Goal: Task Accomplishment & Management: Use online tool/utility

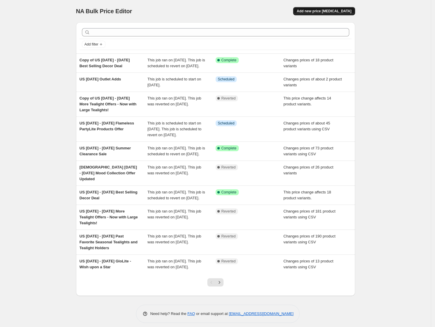
click at [320, 12] on span "Add new price [MEDICAL_DATA]" at bounding box center [324, 11] width 55 height 5
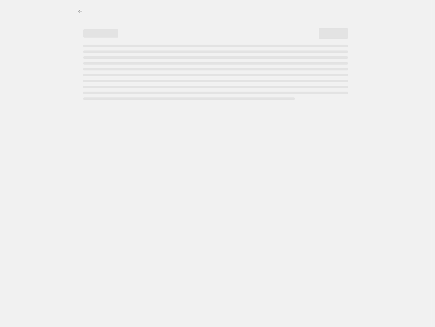
select select "percentage"
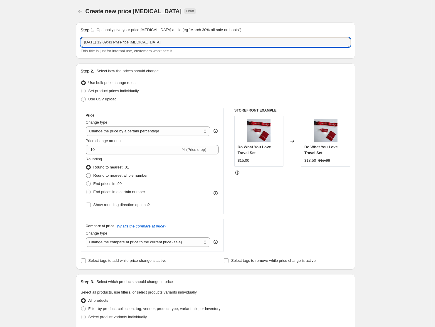
drag, startPoint x: 189, startPoint y: 44, endPoint x: 30, endPoint y: 49, distance: 159.1
click at [30, 49] on div "Create new price change job. This page is ready Create new price change job Dra…" at bounding box center [215, 294] width 431 height 589
paste input "September 1-30 Fragrance of the Month: Autumn/ Fall Harvest Time"
type input "US September 1-30 Fragrance of the Month: Autumn/ Fall Harvest Time"
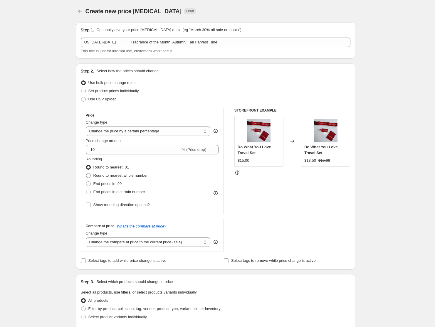
drag, startPoint x: 88, startPoint y: 100, endPoint x: 96, endPoint y: 105, distance: 9.9
click at [86, 100] on span at bounding box center [83, 99] width 5 height 5
click at [81, 97] on input "Use CSV upload" at bounding box center [81, 97] width 0 height 0
radio input "true"
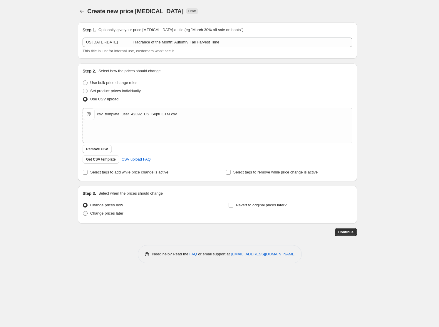
click at [103, 213] on span "Change prices later" at bounding box center [106, 213] width 33 height 4
click at [83, 212] on input "Change prices later" at bounding box center [83, 211] width 0 height 0
radio input "true"
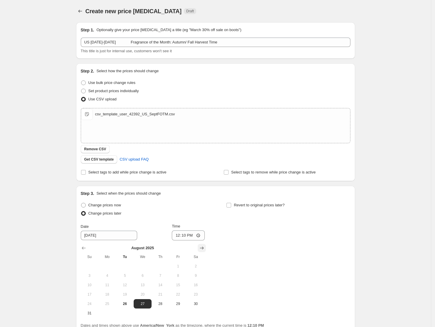
click at [204, 249] on icon "Show next month, September 2025" at bounding box center [202, 248] width 4 height 3
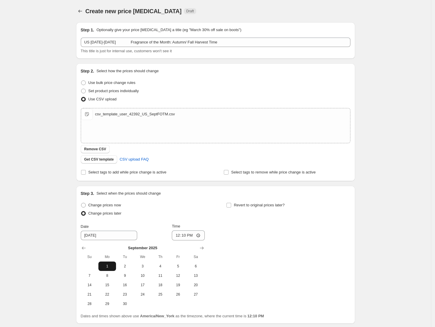
click at [111, 268] on span "1" at bounding box center [107, 266] width 13 height 5
type input "9/1/2025"
click at [180, 237] on input "12:10" at bounding box center [188, 236] width 33 height 10
type input "08:00"
click at [230, 206] on input "Revert to original prices later?" at bounding box center [229, 205] width 5 height 5
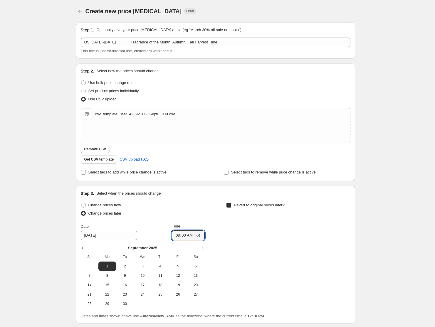
checkbox input "true"
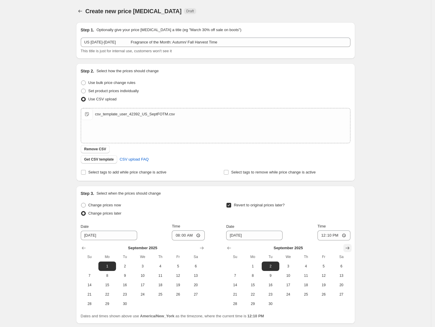
click at [347, 247] on icon "Show next month, October 2025" at bounding box center [348, 248] width 6 height 6
click at [288, 266] on span "1" at bounding box center [288, 266] width 13 height 5
type input "10/1/2025"
click at [325, 237] on input "12:10" at bounding box center [334, 236] width 33 height 10
type input "07:59"
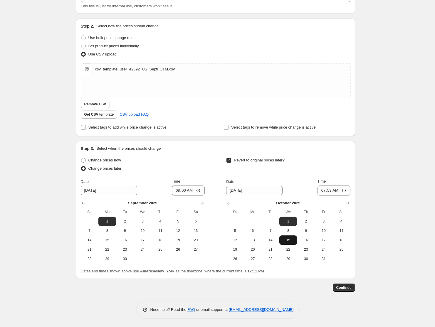
scroll to position [45, 0]
click at [344, 289] on span "Continue" at bounding box center [343, 287] width 15 height 5
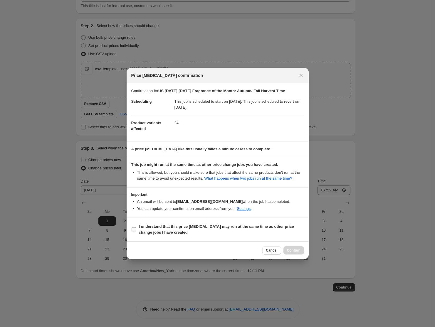
click at [212, 226] on b "I understand that this price change job may run at the same time as other price…" at bounding box center [216, 230] width 155 height 10
click at [136, 227] on input "I understand that this price change job may run at the same time as other price…" at bounding box center [134, 229] width 5 height 5
checkbox input "true"
click at [298, 253] on span "Confirm" at bounding box center [294, 250] width 14 height 5
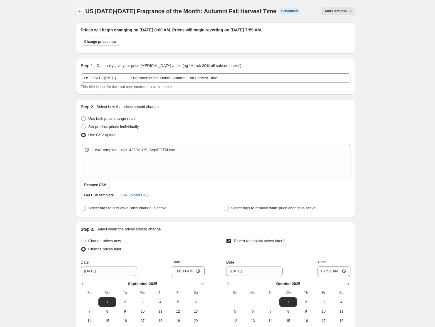
click at [78, 12] on button "Price change jobs" at bounding box center [80, 11] width 8 height 8
